Goal: Information Seeking & Learning: Compare options

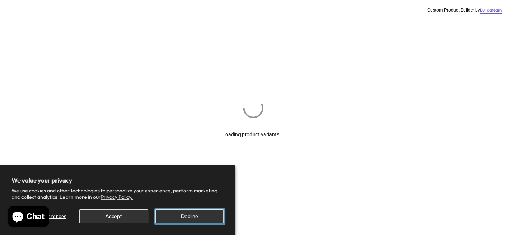
click at [187, 221] on button "Decline" at bounding box center [189, 217] width 68 height 14
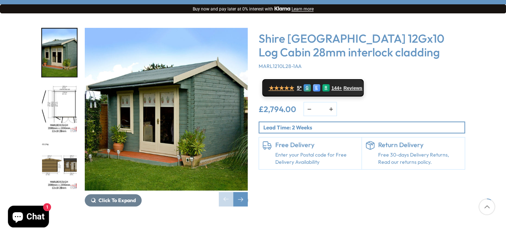
scroll to position [116, 0]
click at [101, 197] on span "Click To Expand" at bounding box center [117, 200] width 37 height 7
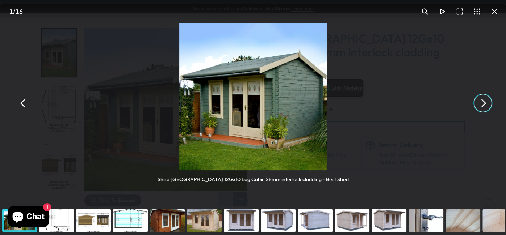
click at [484, 104] on button "You can close this modal content with the ESC key" at bounding box center [482, 103] width 17 height 17
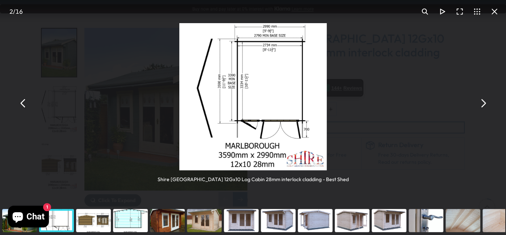
click at [484, 104] on button "You can close this modal content with the ESC key" at bounding box center [482, 103] width 17 height 17
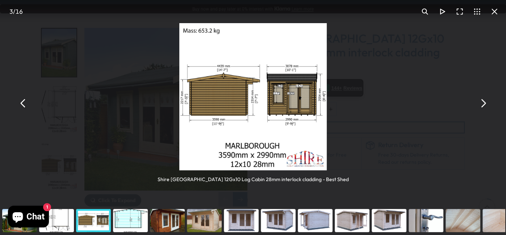
click at [484, 104] on button "You can close this modal content with the ESC key" at bounding box center [482, 103] width 17 height 17
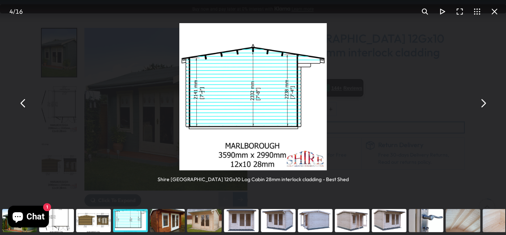
click at [484, 104] on button "You can close this modal content with the ESC key" at bounding box center [482, 103] width 17 height 17
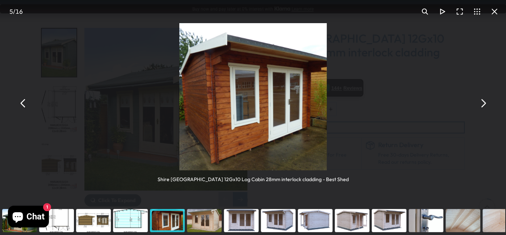
click at [484, 104] on button "You can close this modal content with the ESC key" at bounding box center [482, 103] width 17 height 17
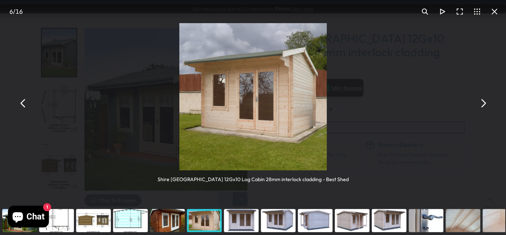
click at [482, 103] on button "You can close this modal content with the ESC key" at bounding box center [482, 103] width 17 height 17
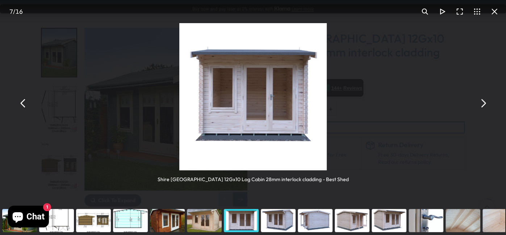
click at [482, 103] on button "You can close this modal content with the ESC key" at bounding box center [482, 103] width 17 height 17
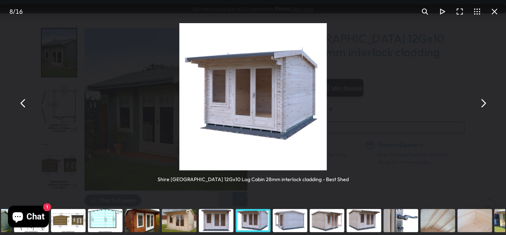
click at [482, 103] on button "You can close this modal content with the ESC key" at bounding box center [482, 103] width 17 height 17
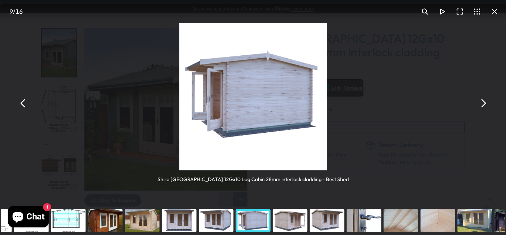
click at [493, 12] on button "You can close this modal content with the ESC key" at bounding box center [494, 11] width 17 height 17
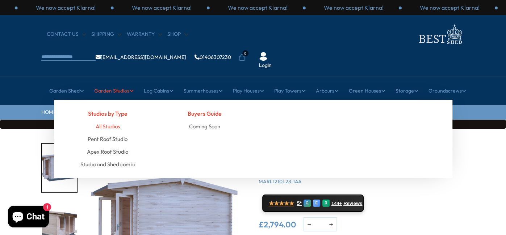
click at [108, 120] on link "All Studios" at bounding box center [108, 126] width 24 height 13
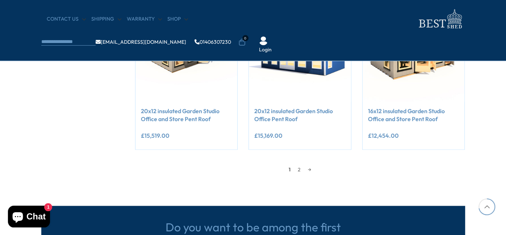
scroll to position [657, 0]
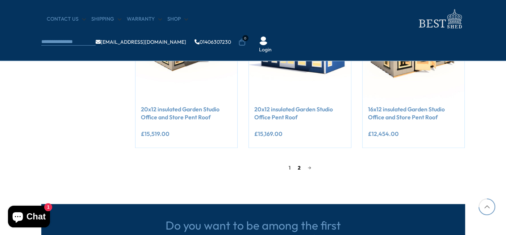
click at [299, 168] on link "2" at bounding box center [299, 168] width 10 height 11
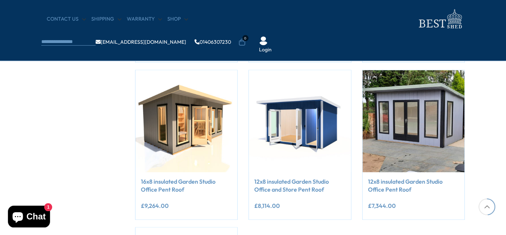
scroll to position [428, 0]
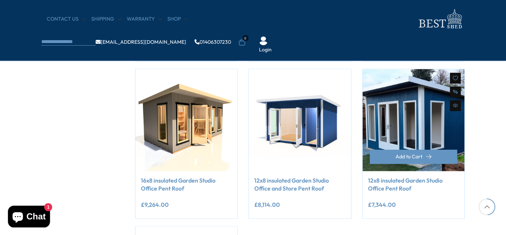
click at [403, 131] on img at bounding box center [414, 120] width 102 height 102
